Goal: Navigation & Orientation: Find specific page/section

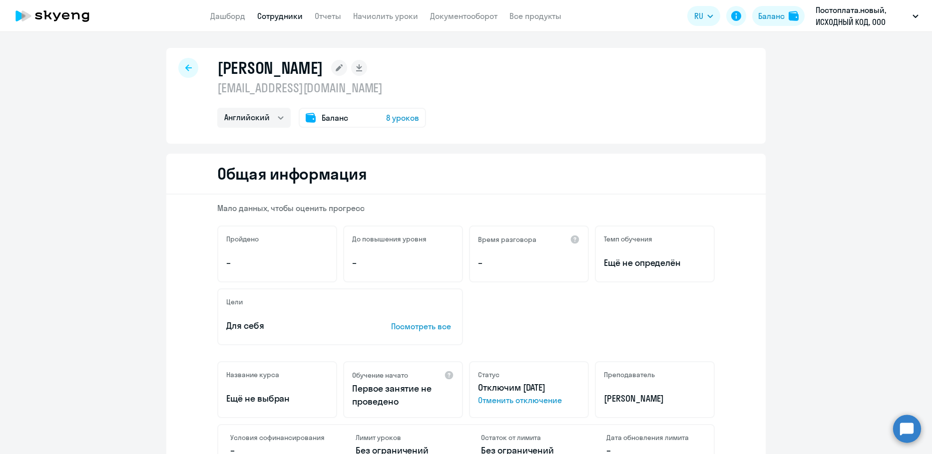
select select "english"
click at [277, 17] on link "Сотрудники" at bounding box center [279, 16] width 45 height 10
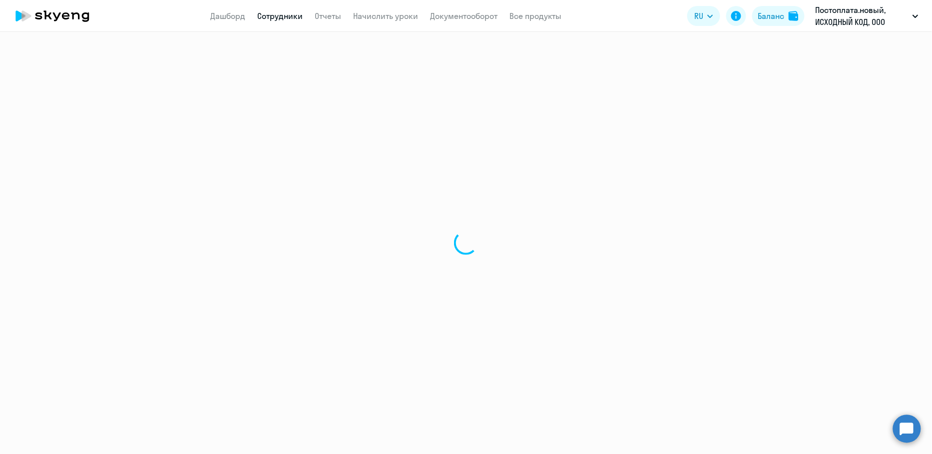
select select "30"
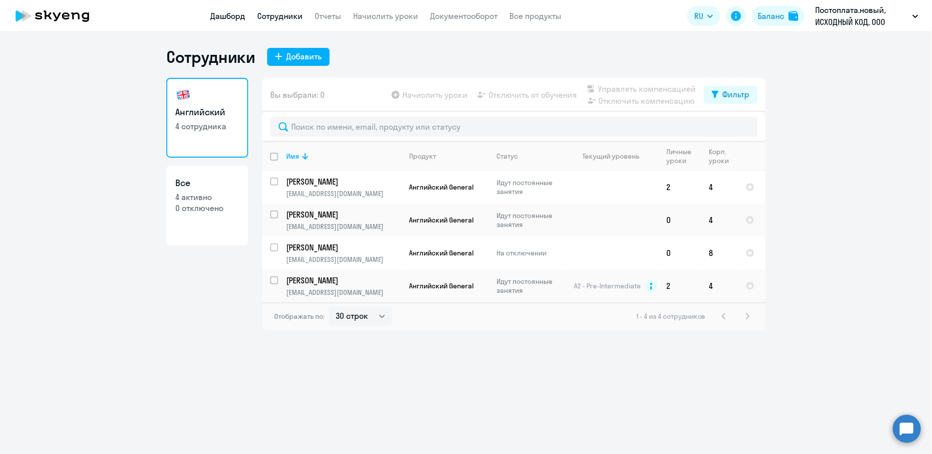
click at [234, 20] on app-menu-item-link "Дашборд" at bounding box center [227, 16] width 35 height 12
click at [229, 15] on link "Дашборд" at bounding box center [227, 16] width 35 height 10
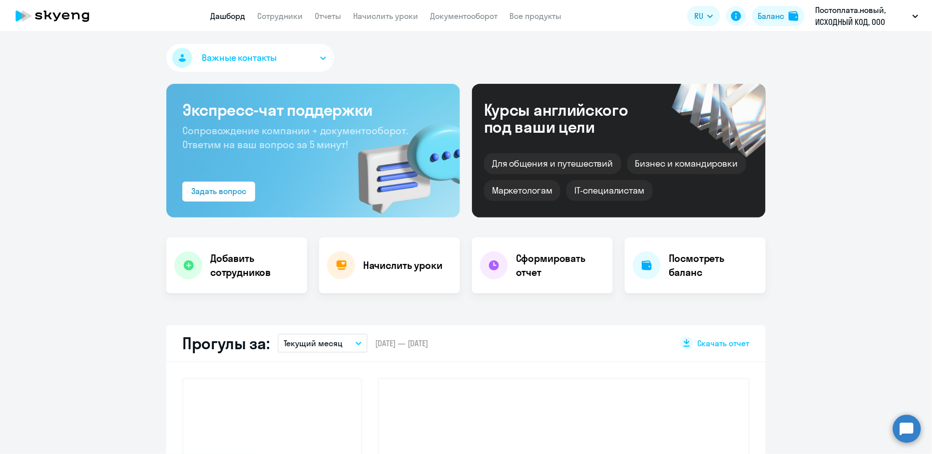
select select "30"
